Goal: Transaction & Acquisition: Purchase product/service

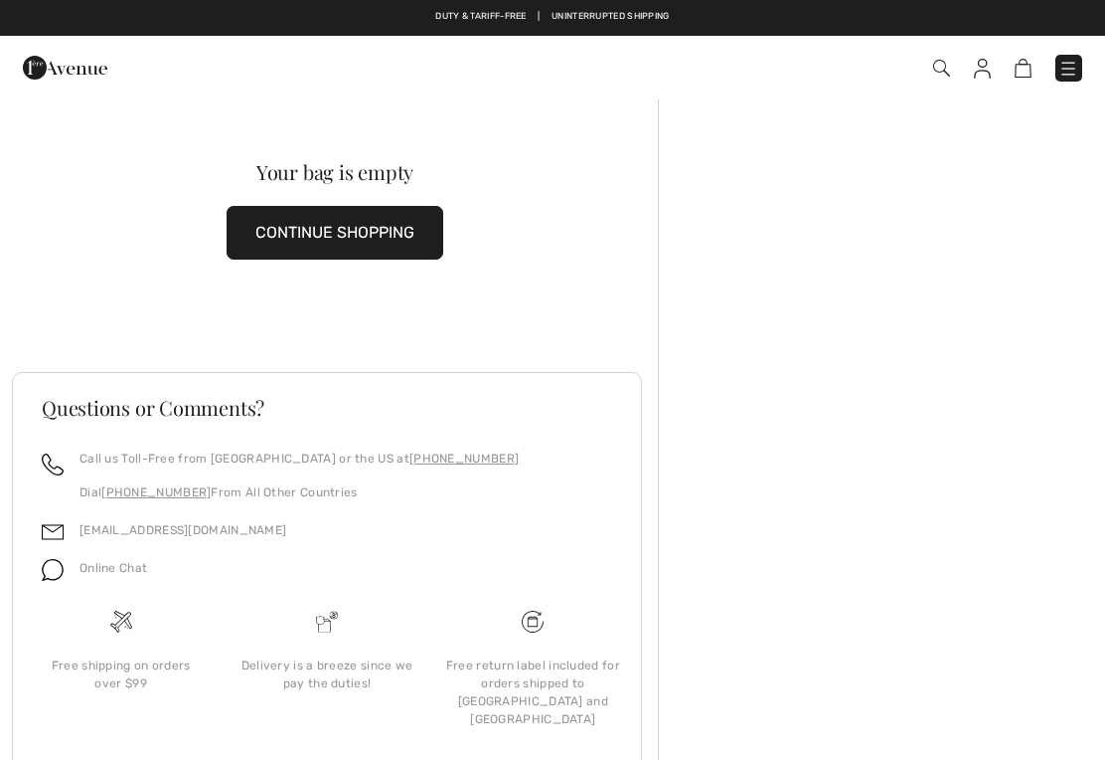
click at [1076, 66] on img at bounding box center [1069, 69] width 20 height 20
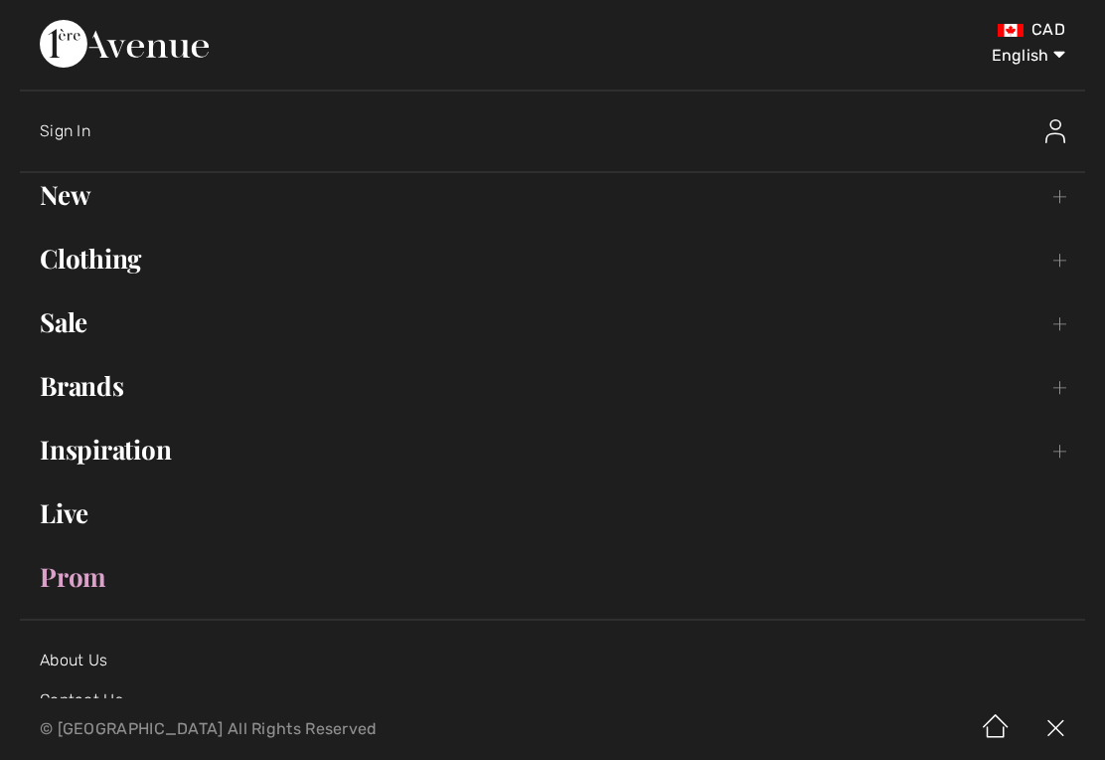
click at [103, 259] on link "Clothing Toggle submenu" at bounding box center [553, 259] width 1066 height 44
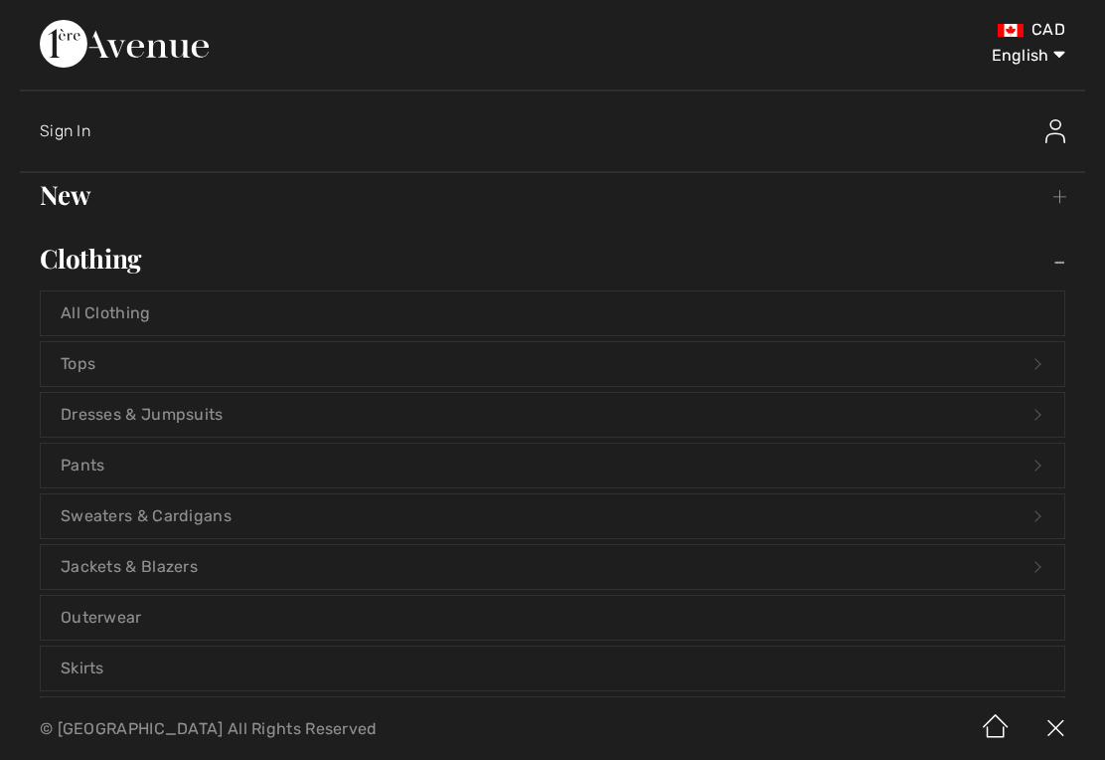
click at [154, 409] on link "Dresses & Jumpsuits Open submenu" at bounding box center [553, 415] width 1024 height 44
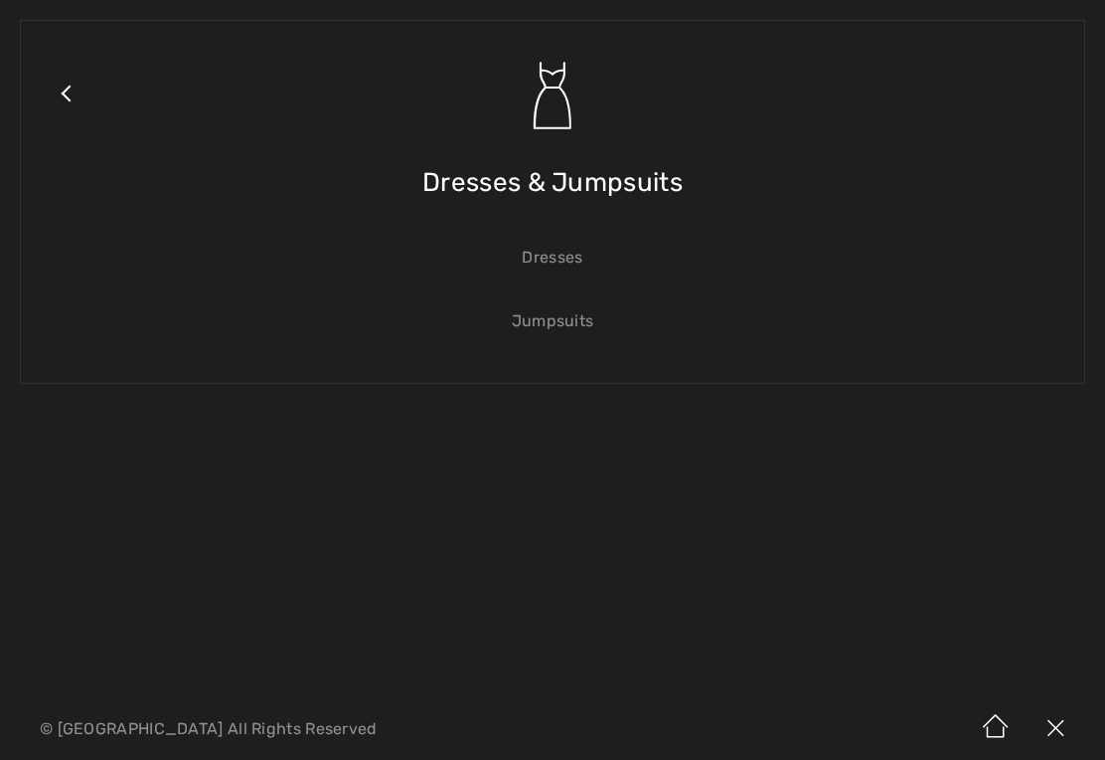
click at [555, 259] on link "Dresses" at bounding box center [553, 258] width 1024 height 44
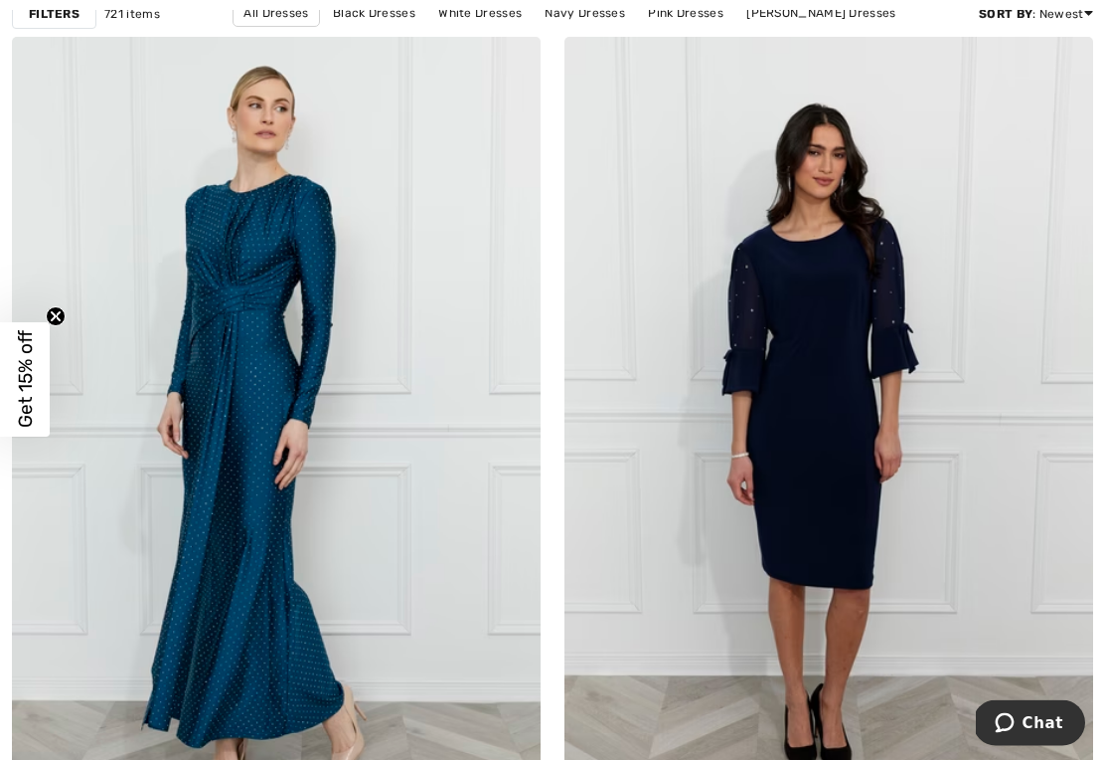
scroll to position [212, 0]
click at [857, 457] on img at bounding box center [829, 433] width 529 height 793
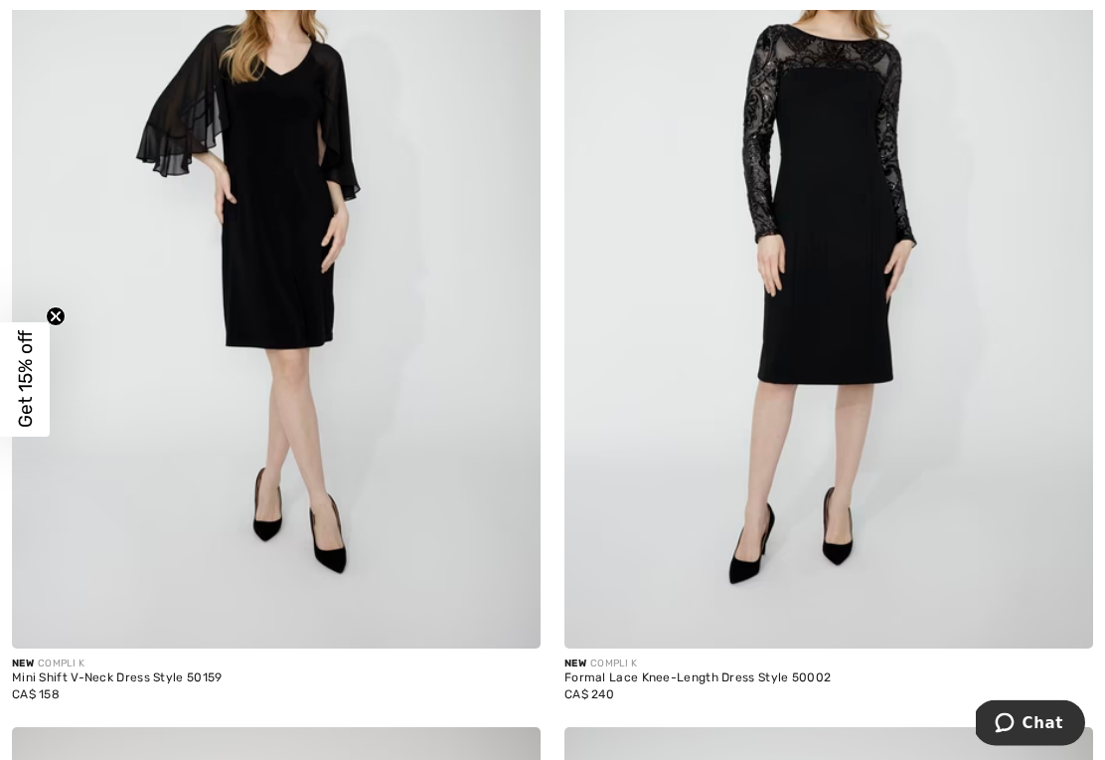
scroll to position [14166, 0]
click at [161, 671] on div "Mini Shift V-Neck Dress Style 50159" at bounding box center [276, 678] width 529 height 14
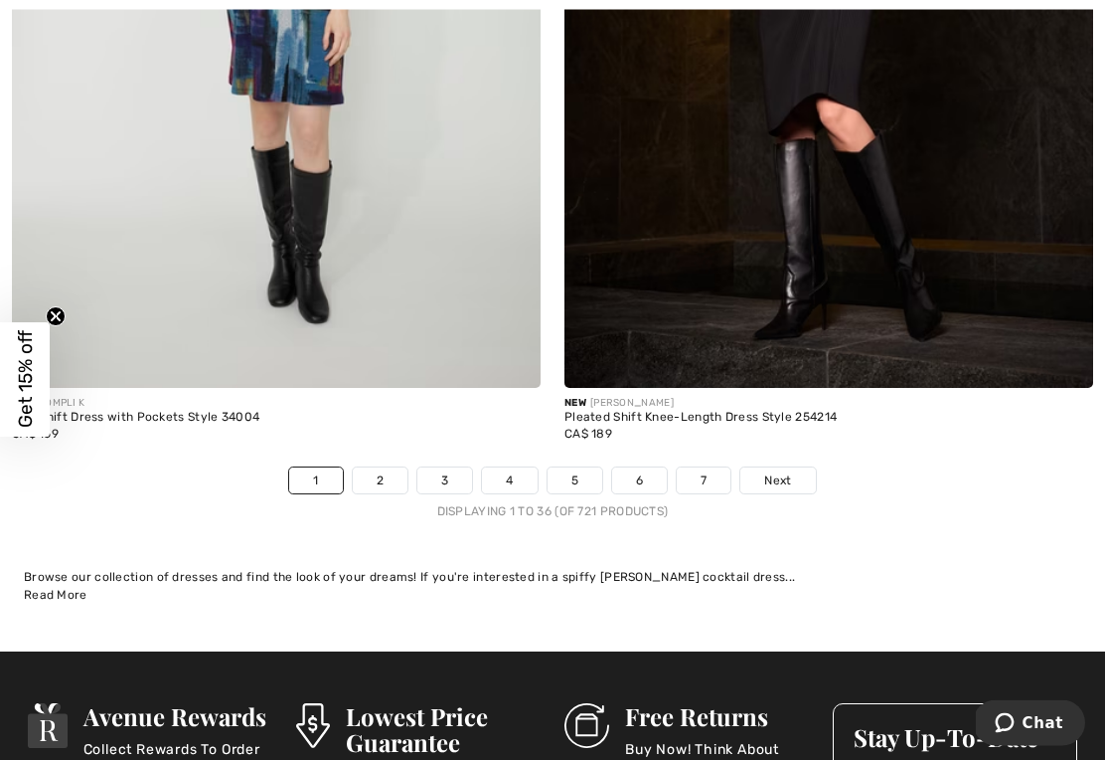
scroll to position [16176, 0]
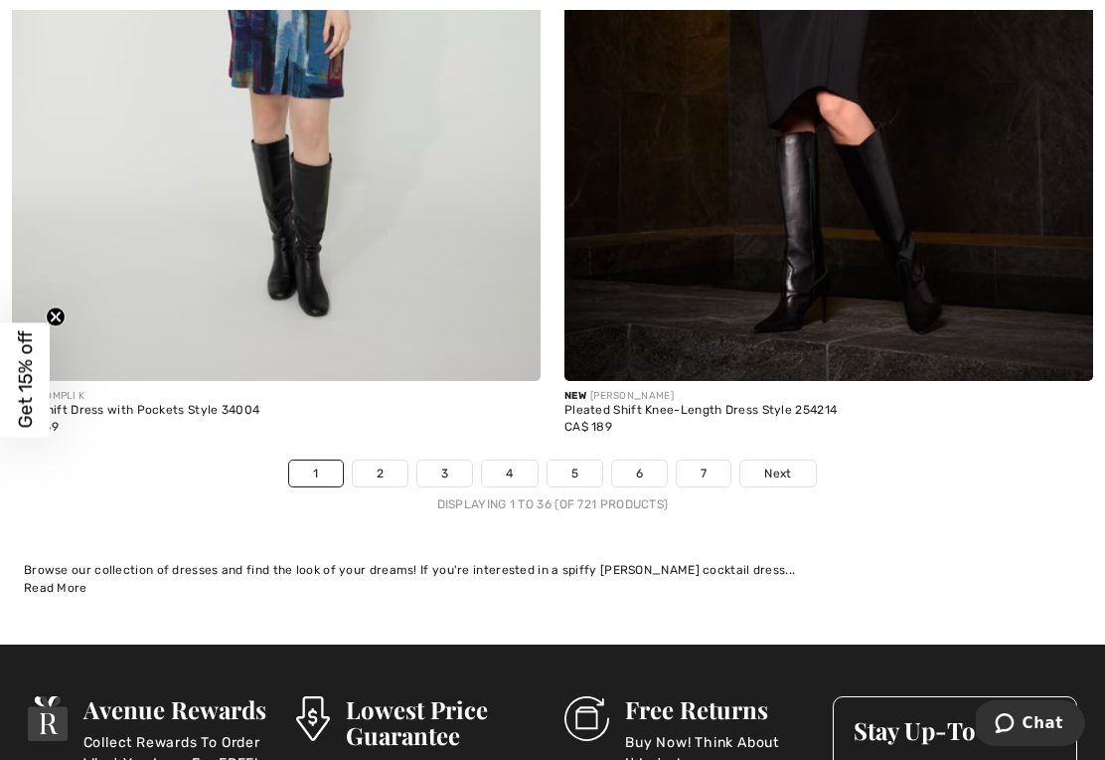
click at [771, 464] on span "Next" at bounding box center [777, 473] width 27 height 18
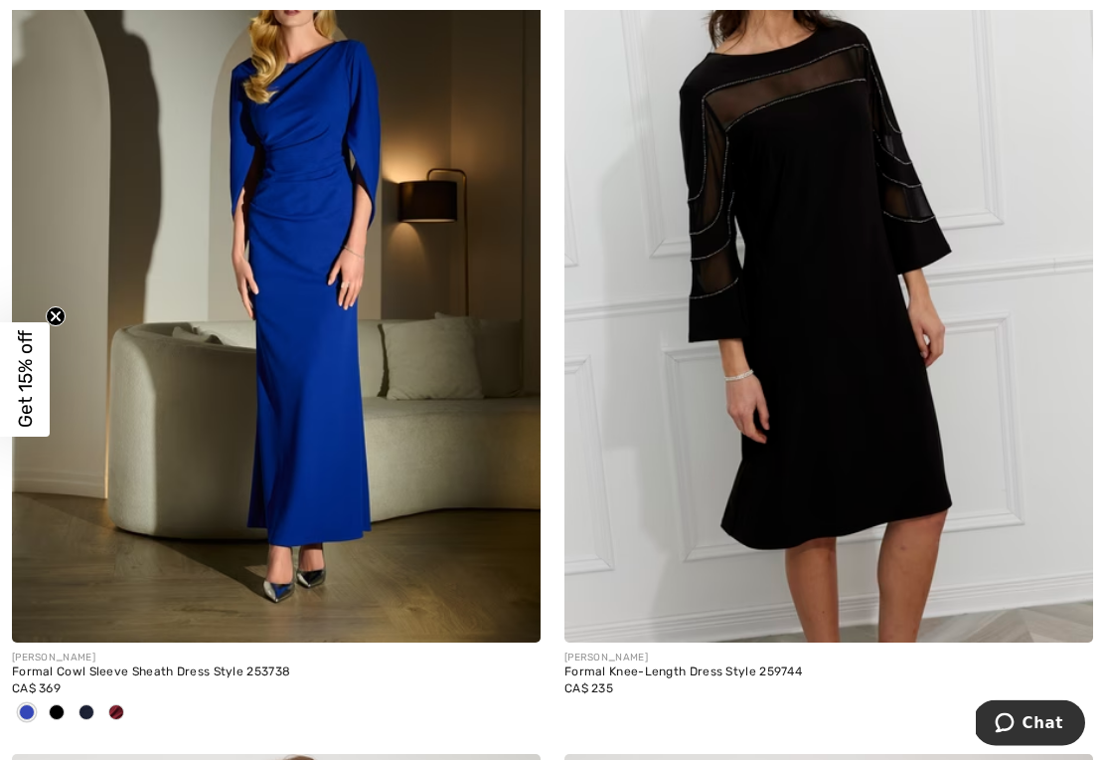
scroll to position [7580, 0]
click at [644, 650] on div "[PERSON_NAME]" at bounding box center [829, 657] width 529 height 15
click at [807, 368] on img at bounding box center [829, 245] width 529 height 793
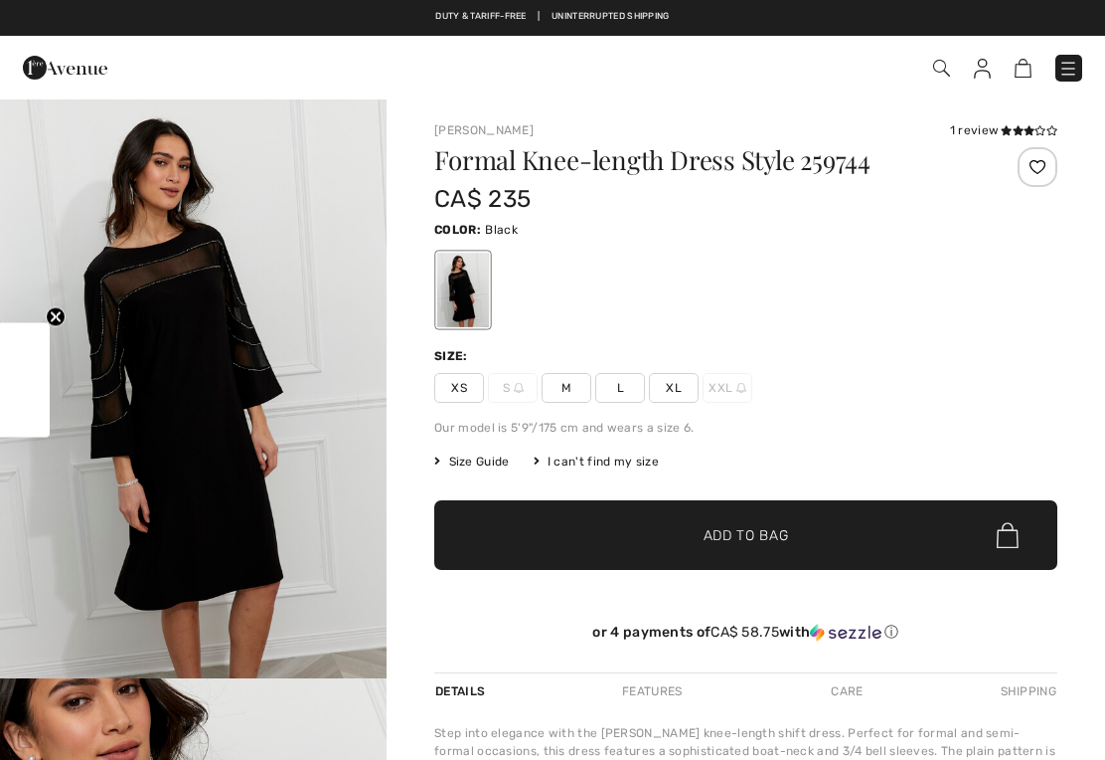
checkbox input "true"
click at [680, 390] on span "XL" at bounding box center [674, 388] width 50 height 30
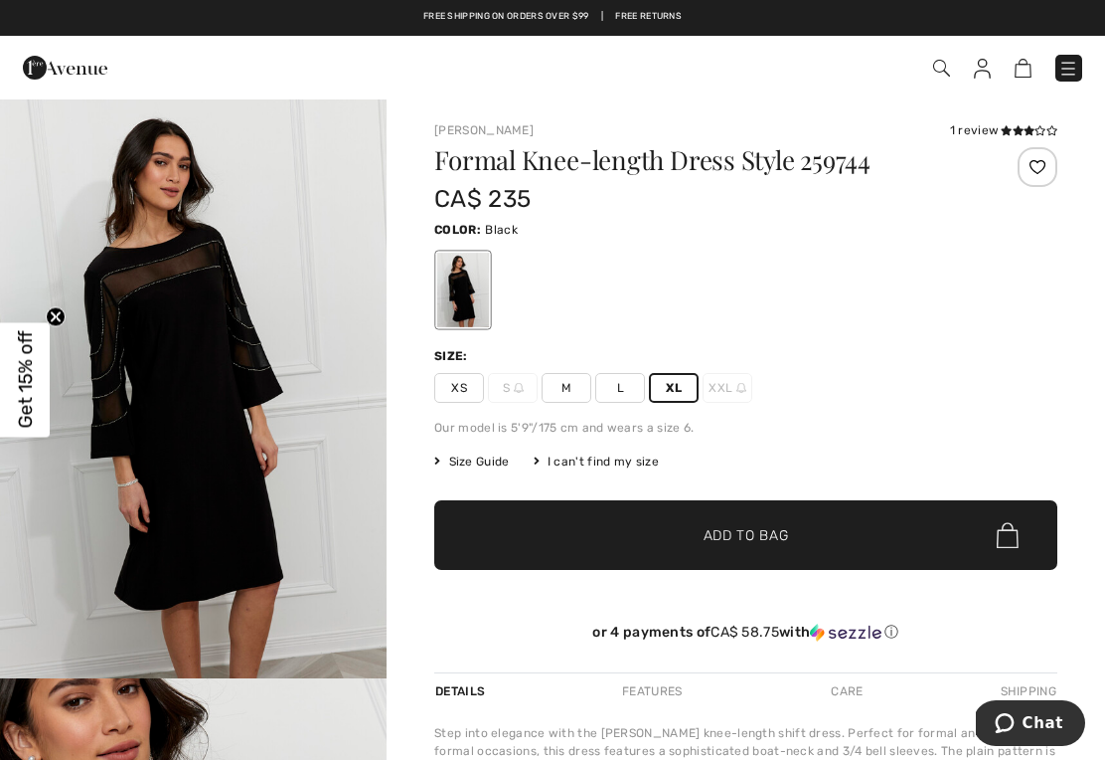
click at [769, 529] on span "Add to Bag" at bounding box center [746, 535] width 85 height 21
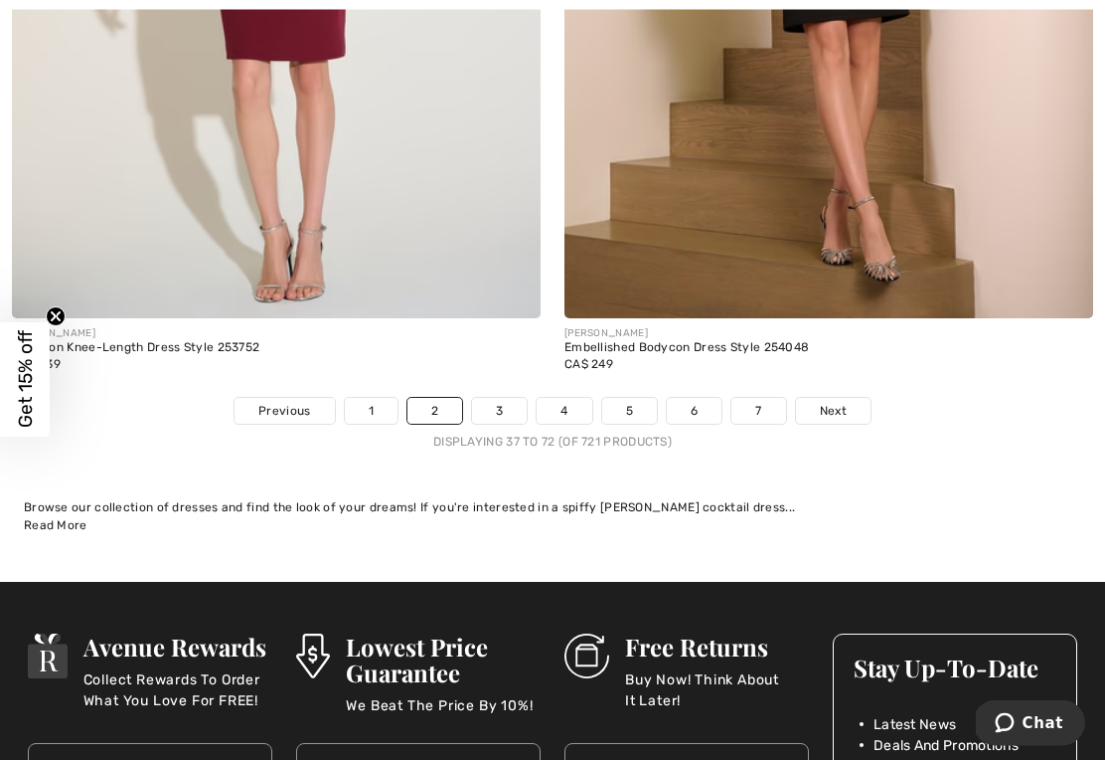
scroll to position [16074, 0]
click at [495, 398] on link "3" at bounding box center [499, 411] width 55 height 26
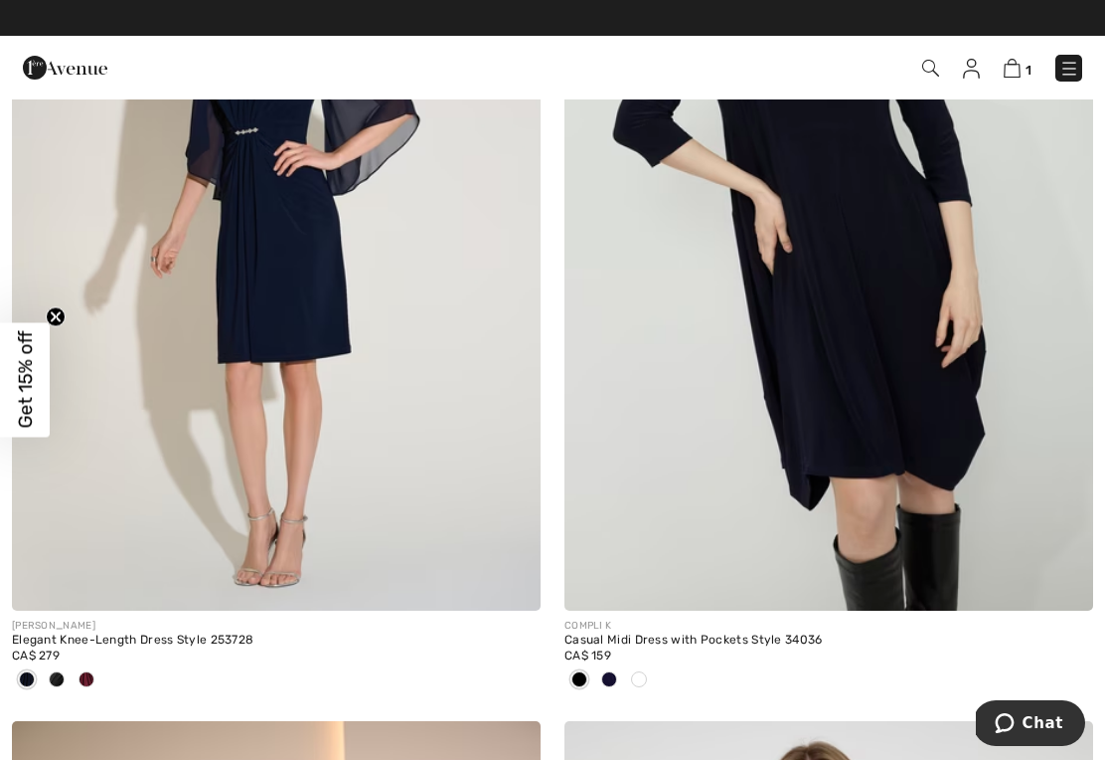
scroll to position [2174, 0]
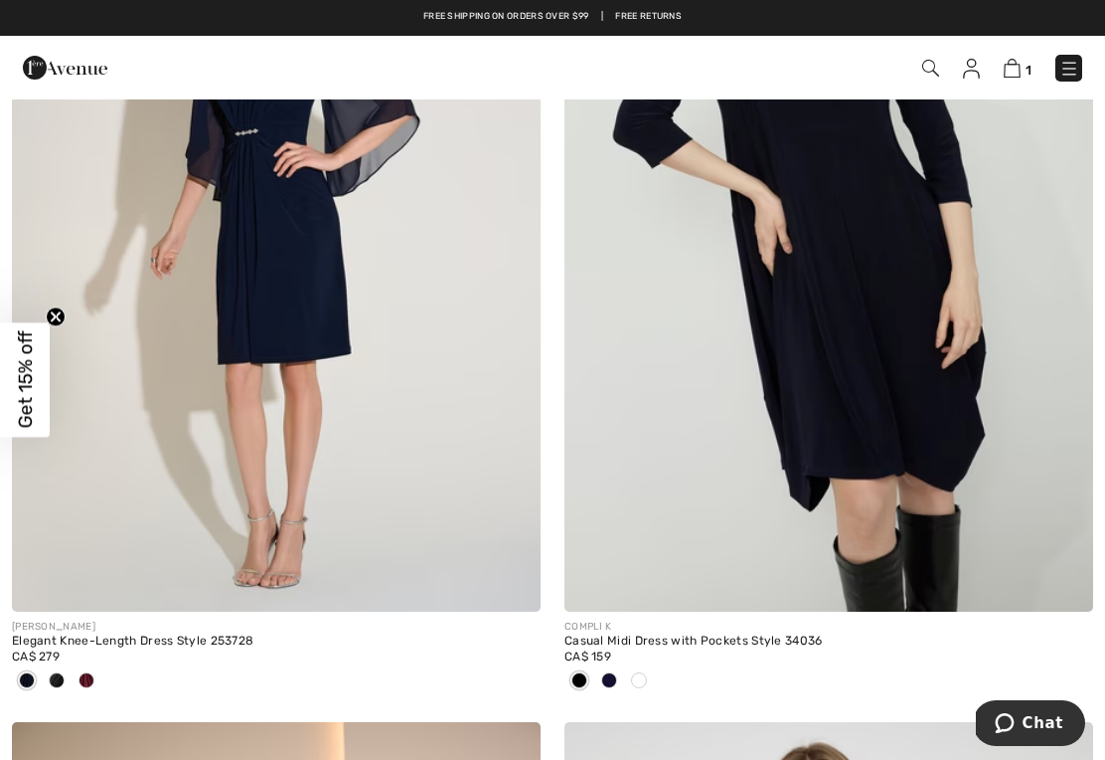
click at [310, 419] on img at bounding box center [276, 214] width 529 height 793
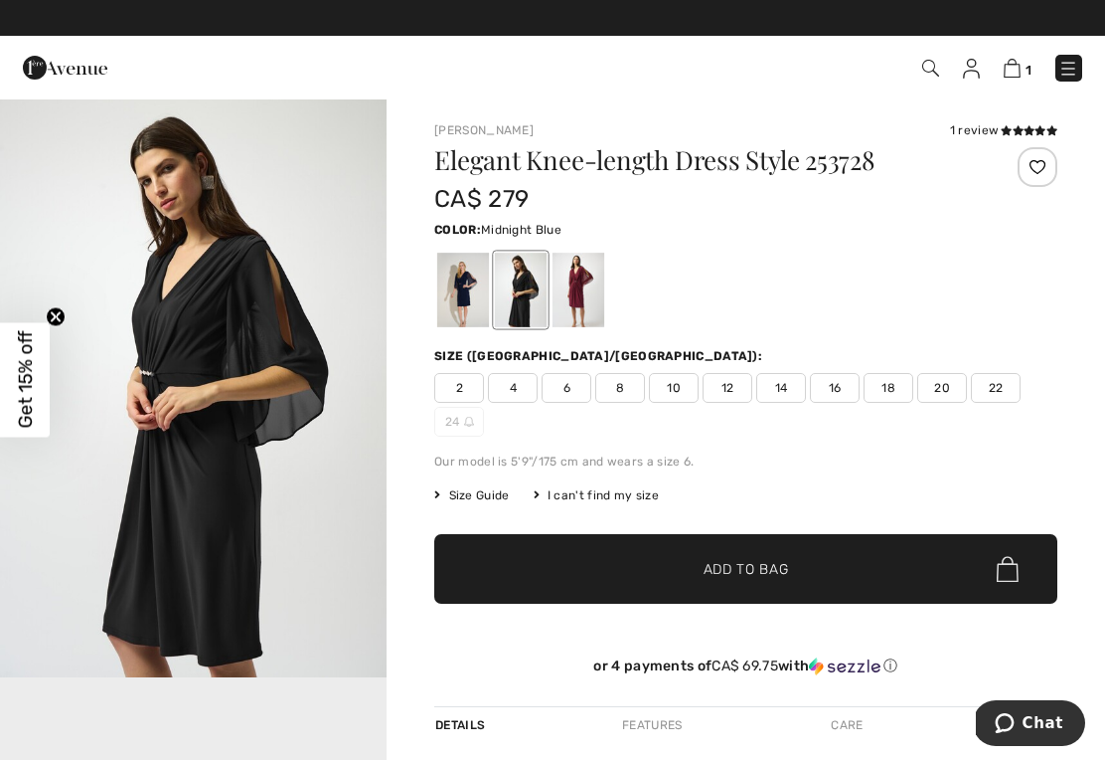
click at [463, 281] on div at bounding box center [463, 290] width 52 height 75
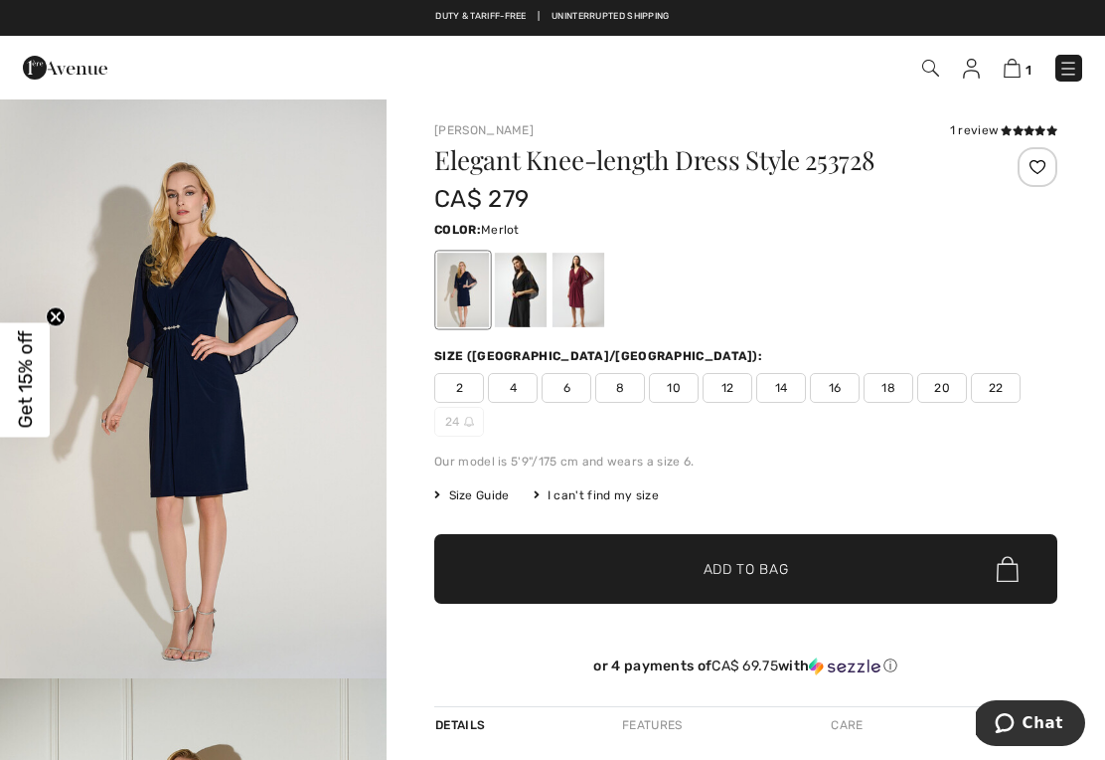
click at [586, 284] on div at bounding box center [579, 290] width 52 height 75
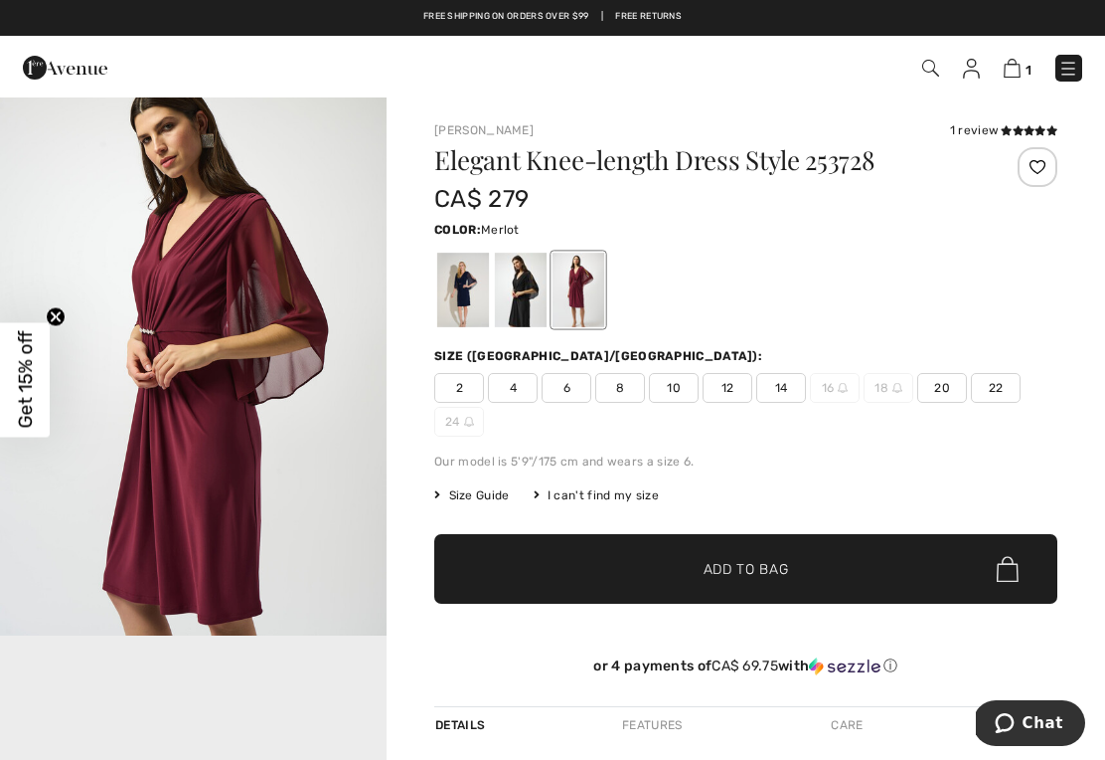
scroll to position [621, 0]
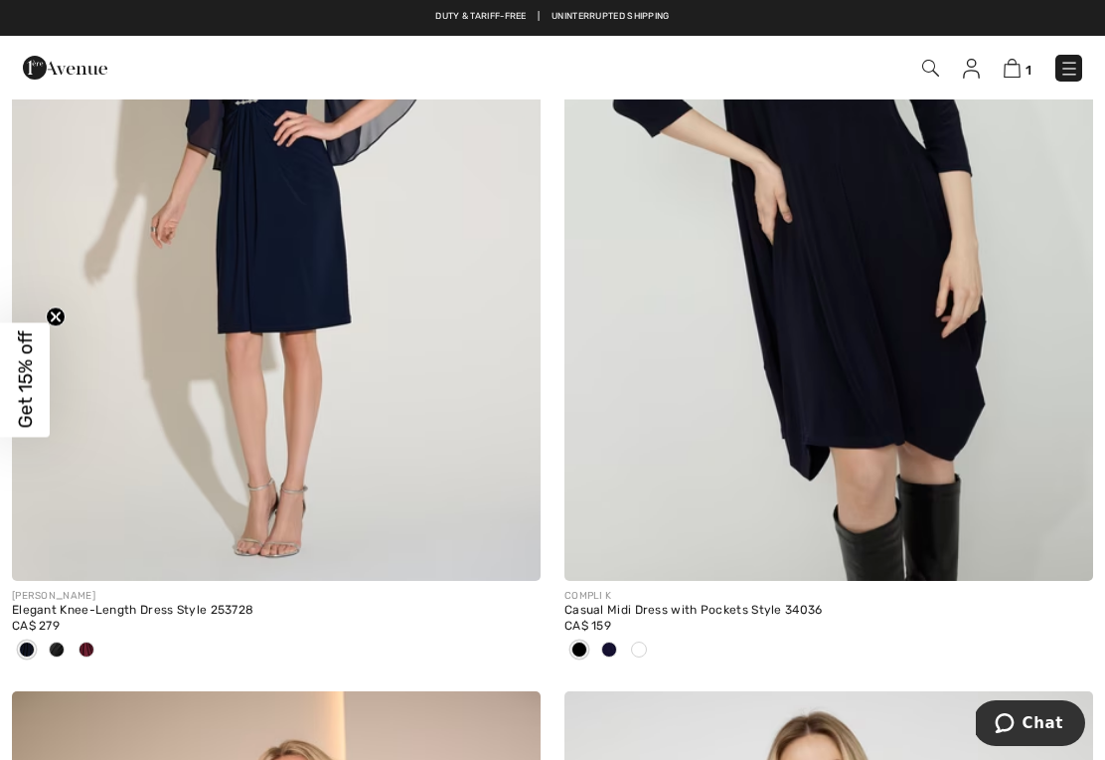
click at [319, 366] on img at bounding box center [276, 183] width 529 height 793
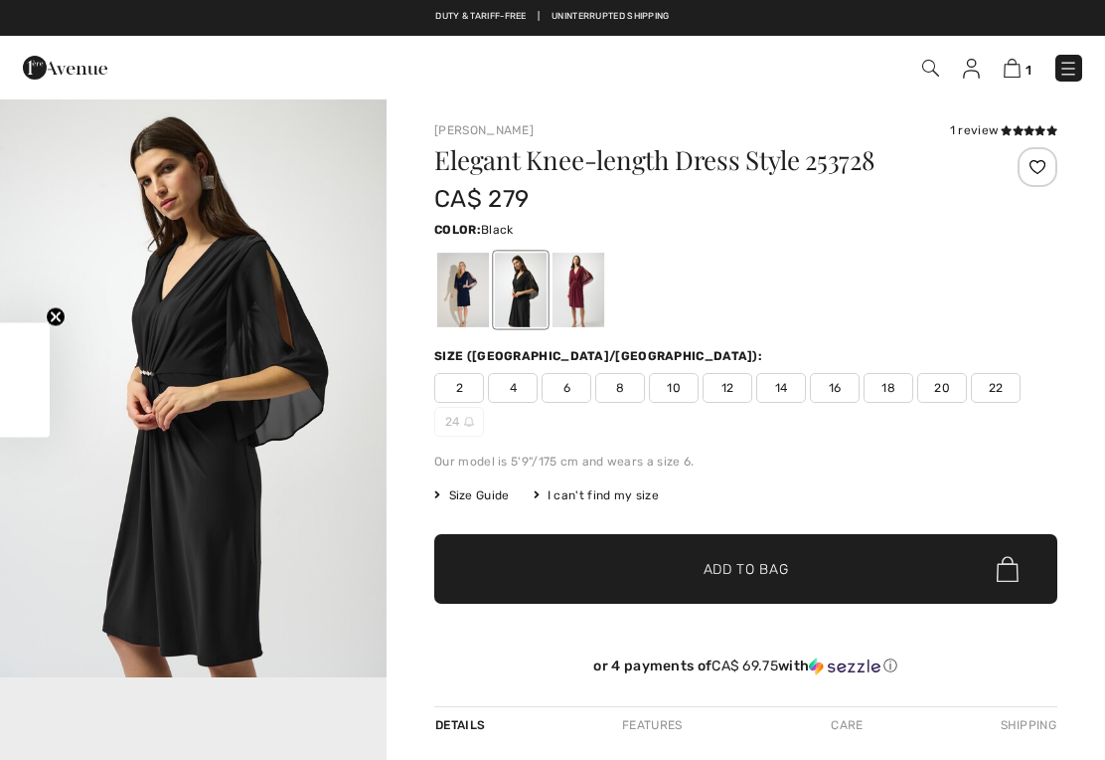
checkbox input "true"
click at [891, 384] on span "18" at bounding box center [889, 388] width 50 height 30
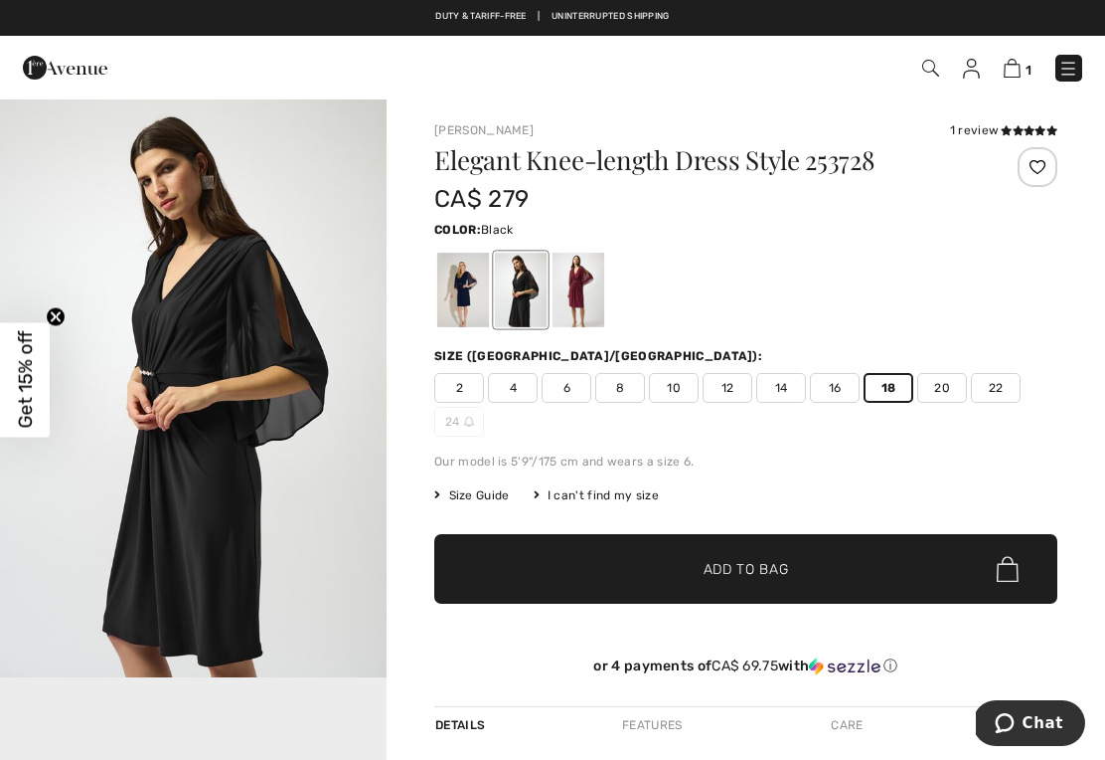
click at [764, 581] on span "✔ Added to Bag Add to Bag" at bounding box center [745, 569] width 623 height 70
